Goal: Information Seeking & Learning: Find specific page/section

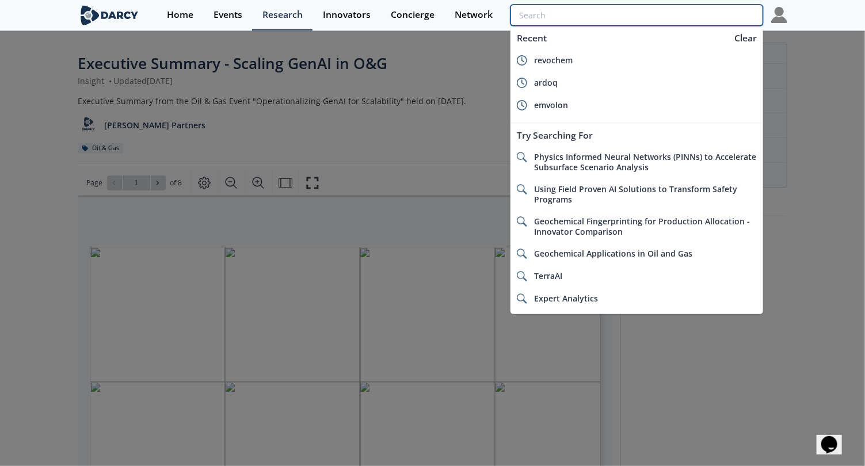
click at [718, 18] on input "search" at bounding box center [636, 15] width 252 height 21
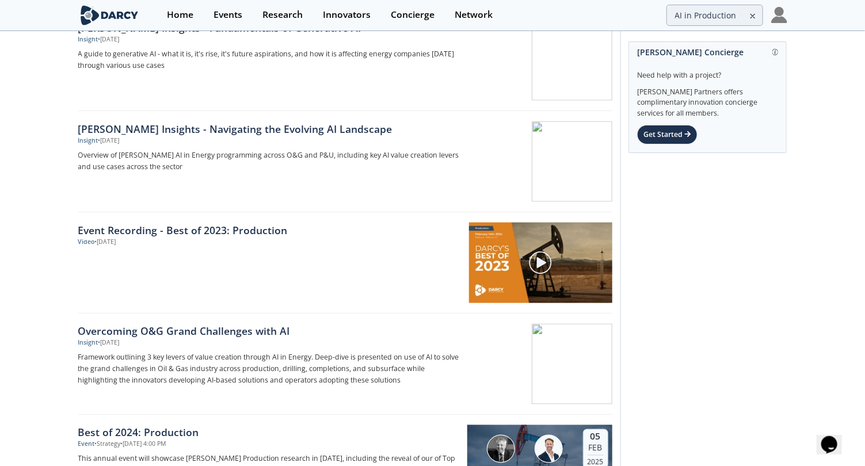
scroll to position [768, 0]
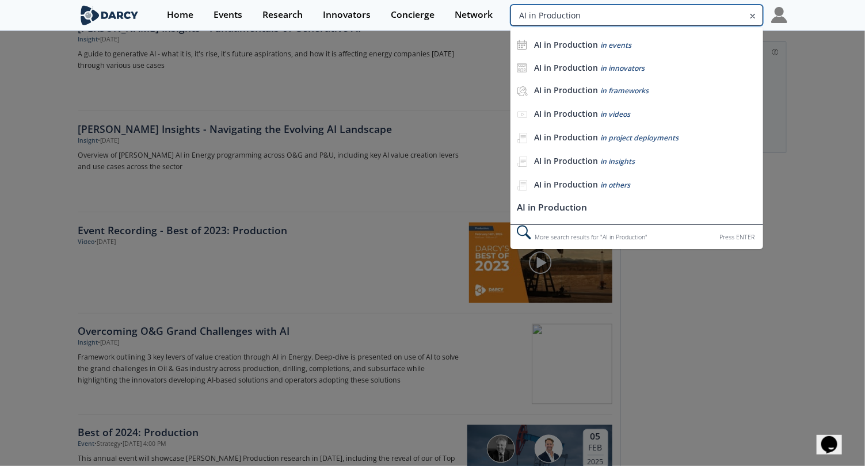
click at [678, 17] on input "AI in Production" at bounding box center [636, 15] width 252 height 21
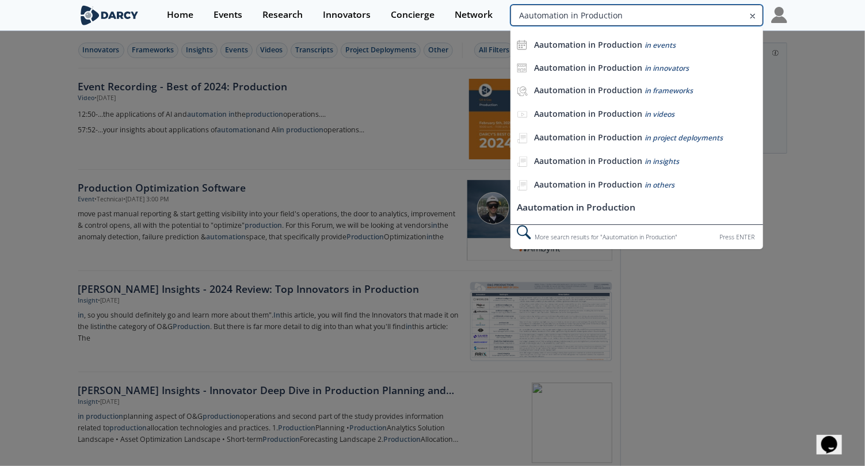
click at [680, 14] on input "Aautomation in Production" at bounding box center [636, 15] width 252 height 21
type input "Automation in Production"
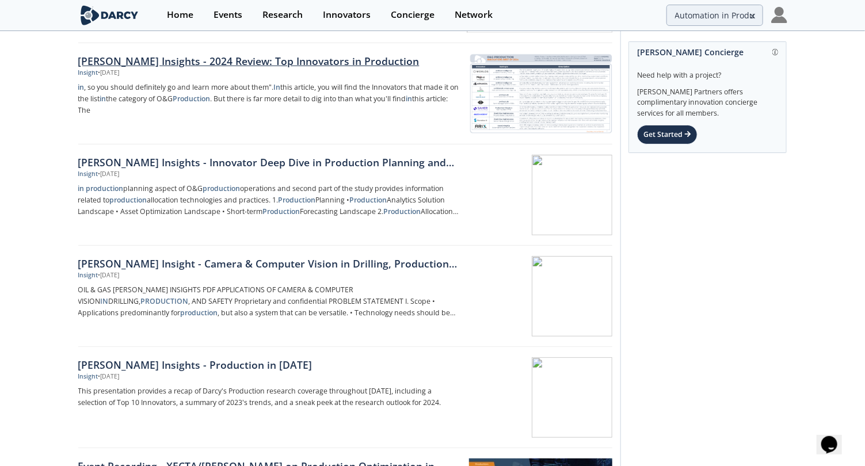
scroll to position [446, 0]
